Goal: Task Accomplishment & Management: Use online tool/utility

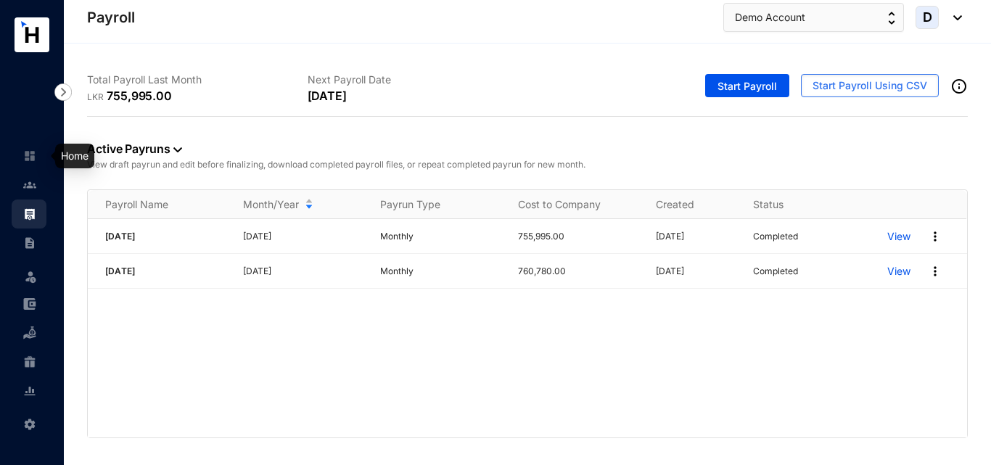
drag, startPoint x: 31, startPoint y: 154, endPoint x: 39, endPoint y: 181, distance: 27.3
click at [31, 154] on img at bounding box center [29, 155] width 13 height 13
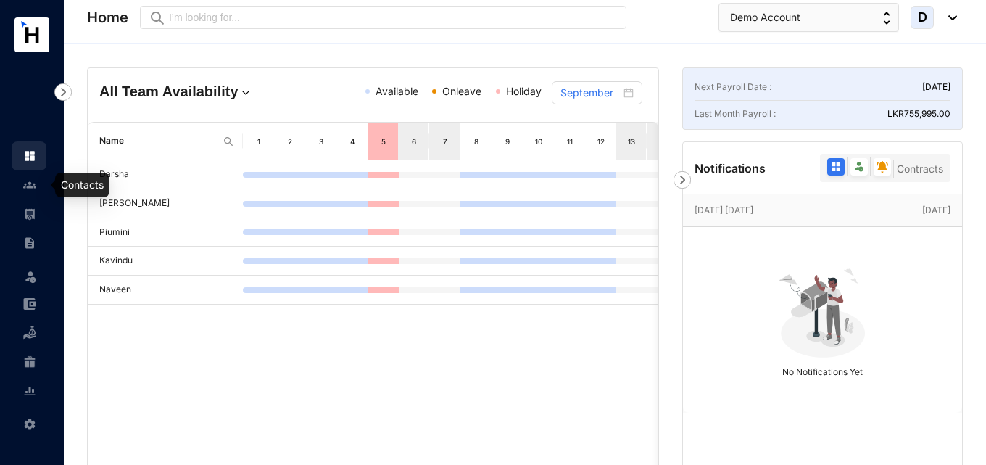
click at [31, 189] on img at bounding box center [29, 184] width 13 height 13
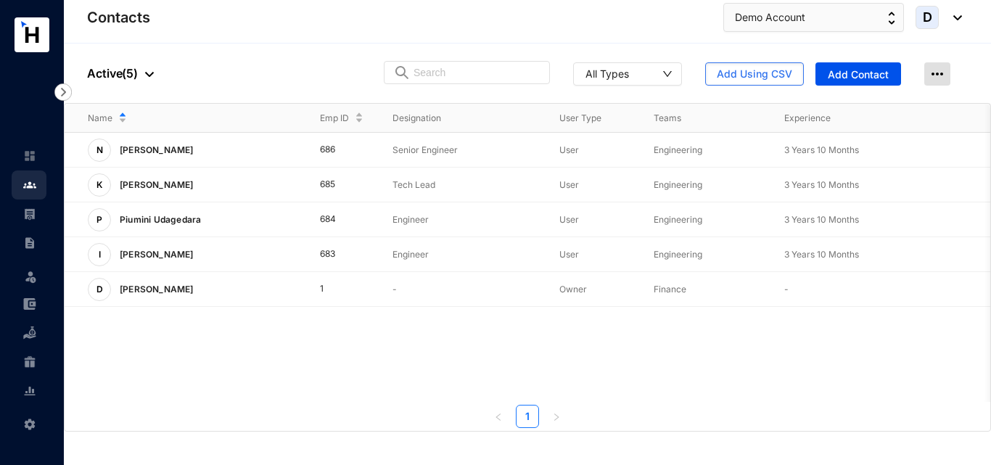
click at [933, 73] on img at bounding box center [937, 73] width 26 height 23
click at [775, 77] on span "Add Using CSV" at bounding box center [754, 74] width 75 height 15
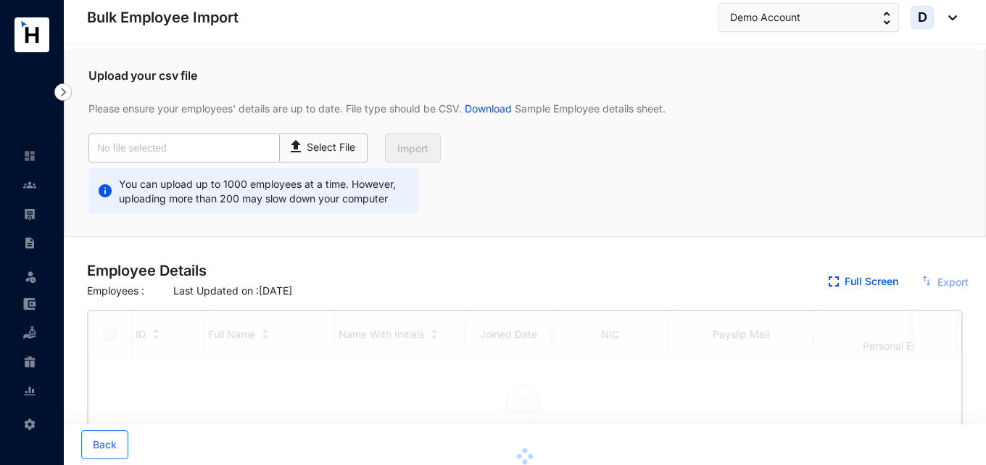
checkbox input "true"
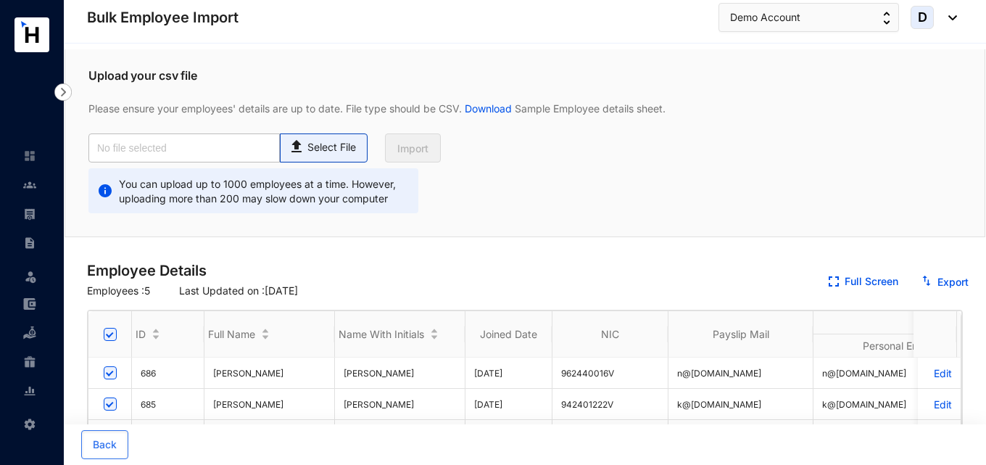
click at [326, 158] on span "Select File" at bounding box center [324, 147] width 88 height 29
click at [0, 0] on input "Select File" at bounding box center [0, 0] width 0 height 0
click at [953, 20] on img at bounding box center [949, 17] width 16 height 5
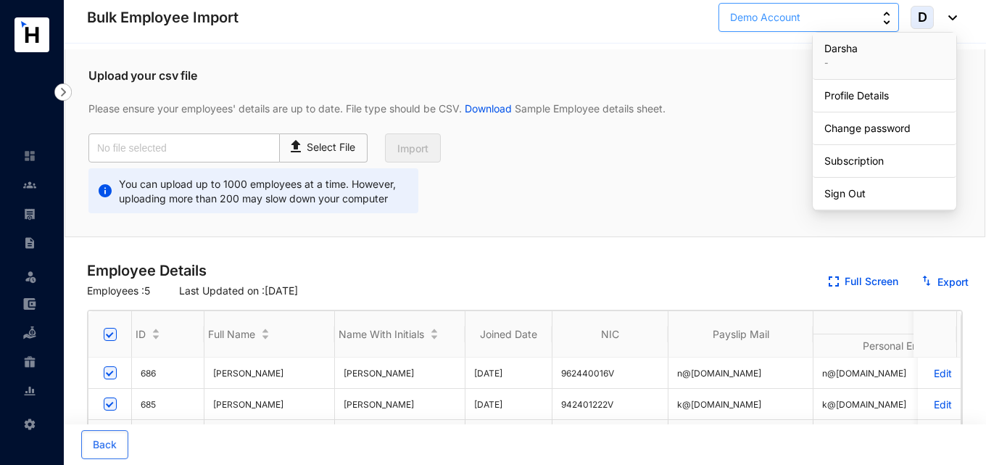
click at [846, 20] on button "Demo Account" at bounding box center [809, 17] width 181 height 29
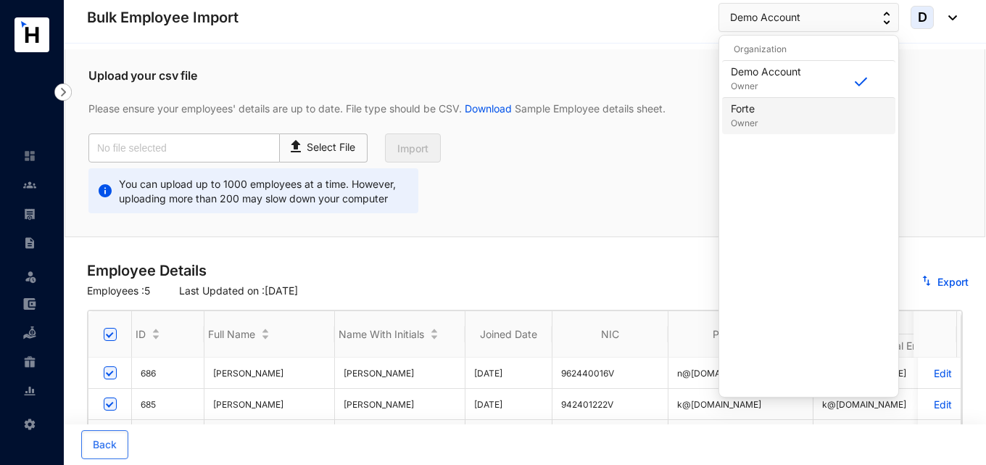
click at [775, 115] on div "Forte Owner" at bounding box center [809, 116] width 156 height 29
